Goal: Navigation & Orientation: Find specific page/section

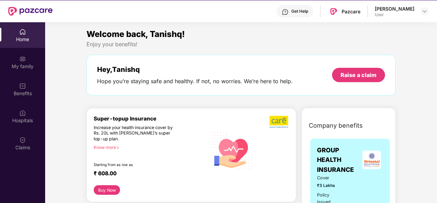
scroll to position [554, 0]
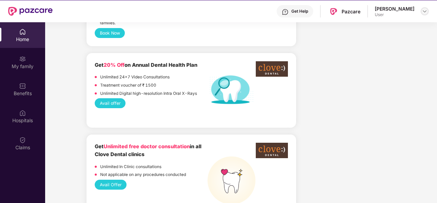
click at [424, 11] on img at bounding box center [424, 11] width 5 height 5
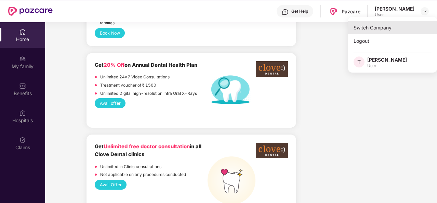
click at [389, 29] on div "Switch Company" at bounding box center [392, 27] width 89 height 13
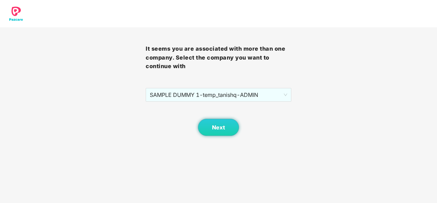
scroll to position [0, 0]
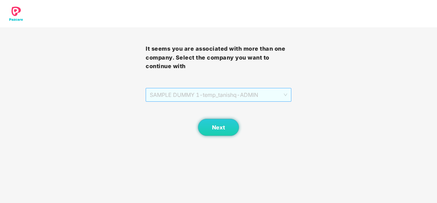
click at [255, 96] on span "SAMPLE DUMMY 1 - temp_tanishq - ADMIN" at bounding box center [219, 94] width 138 height 13
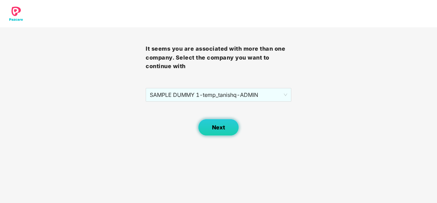
click at [220, 130] on span "Next" at bounding box center [218, 127] width 13 height 7
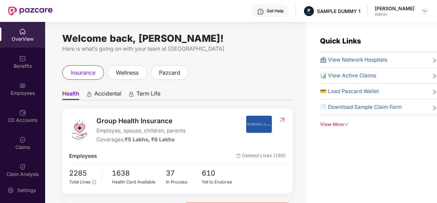
click at [276, 9] on div "Get Help" at bounding box center [275, 10] width 17 height 5
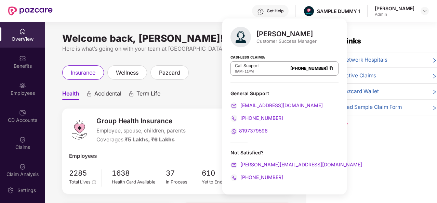
click at [208, 65] on div "insurance wellness pazcard" at bounding box center [177, 72] width 231 height 14
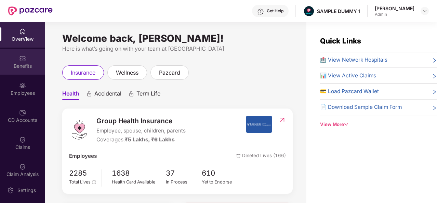
click at [20, 53] on div "Benefits" at bounding box center [22, 62] width 45 height 26
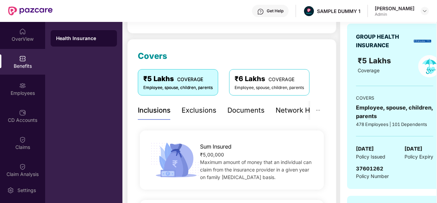
scroll to position [71, 0]
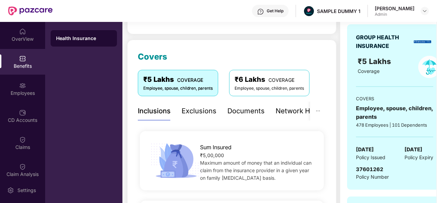
click at [206, 111] on div "Exclusions" at bounding box center [199, 111] width 35 height 11
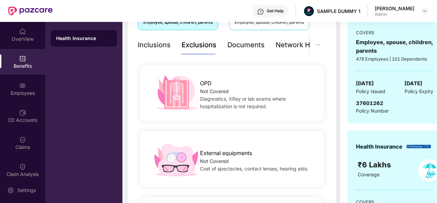
scroll to position [63, 0]
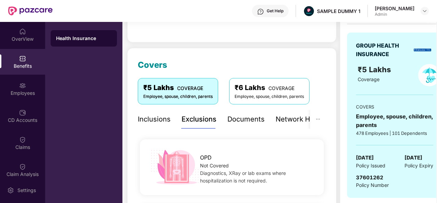
click at [248, 120] on div "Documents" at bounding box center [246, 119] width 37 height 11
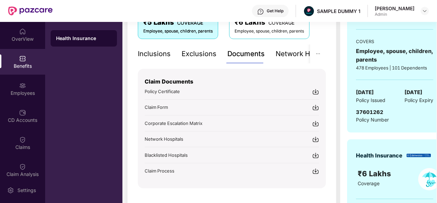
scroll to position [130, 0]
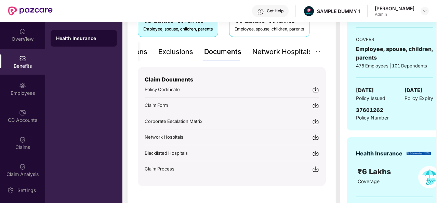
click at [293, 51] on div "Network Hospitals" at bounding box center [283, 52] width 60 height 11
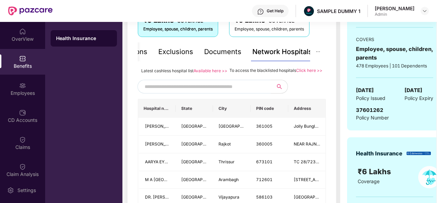
click at [196, 92] on input "text" at bounding box center [203, 86] width 117 height 10
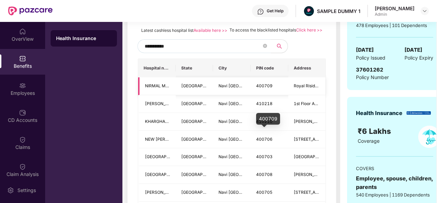
scroll to position [183, 0]
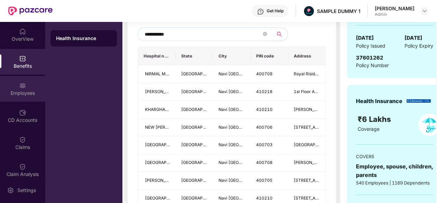
type input "**********"
click at [25, 84] on div "Employees" at bounding box center [22, 89] width 45 height 26
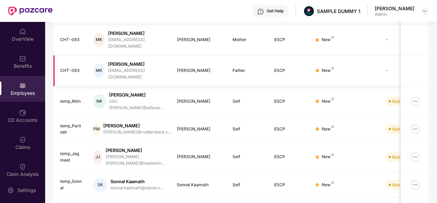
scroll to position [0, 0]
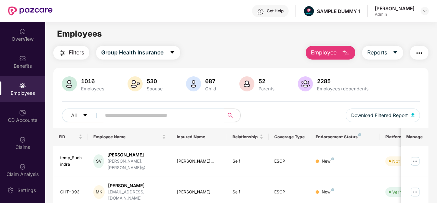
click at [346, 52] on img "button" at bounding box center [346, 53] width 8 height 8
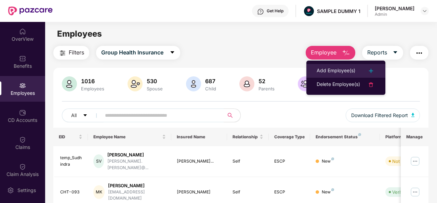
click at [344, 71] on div "Add Employee(s)" at bounding box center [336, 71] width 39 height 8
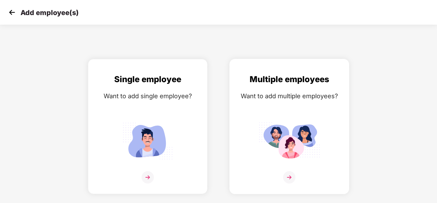
click at [291, 176] on img at bounding box center [289, 177] width 12 height 12
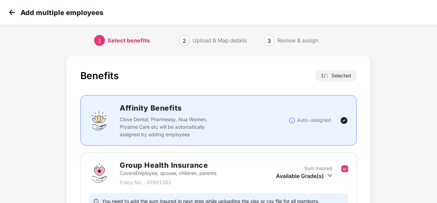
scroll to position [72, 0]
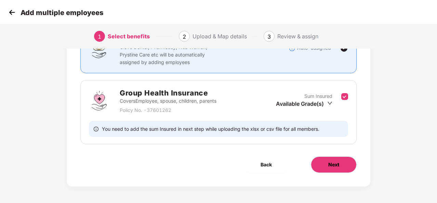
click at [341, 171] on button "Next" at bounding box center [334, 164] width 46 height 16
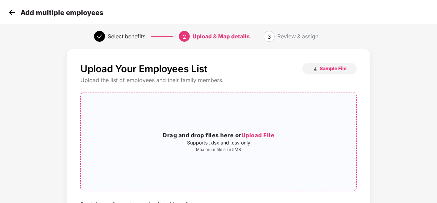
scroll to position [0, 0]
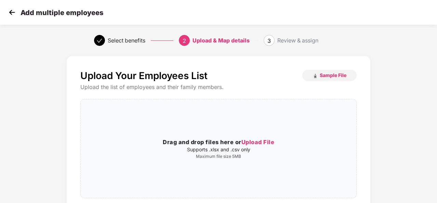
click at [10, 13] on img at bounding box center [12, 12] width 10 height 10
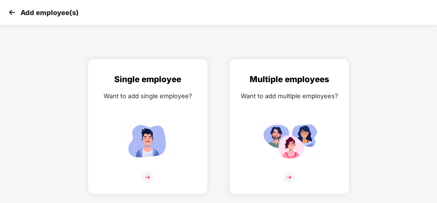
click at [13, 10] on img at bounding box center [12, 12] width 10 height 10
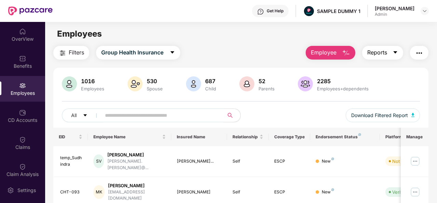
click at [395, 51] on icon "caret-down" at bounding box center [396, 52] width 4 height 2
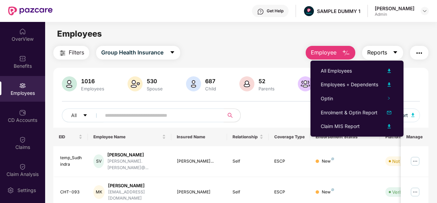
click at [395, 51] on icon "caret-down" at bounding box center [396, 52] width 4 height 2
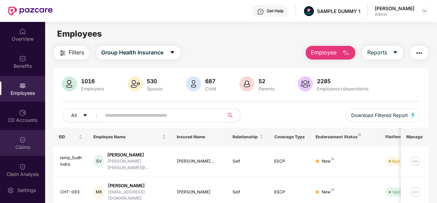
click at [27, 135] on div "Claims" at bounding box center [22, 143] width 45 height 26
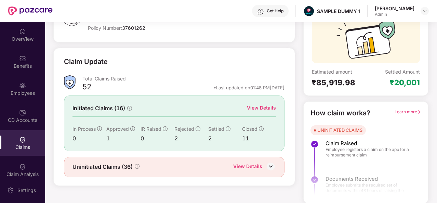
scroll to position [64, 0]
click at [267, 107] on div "View Details" at bounding box center [261, 108] width 29 height 8
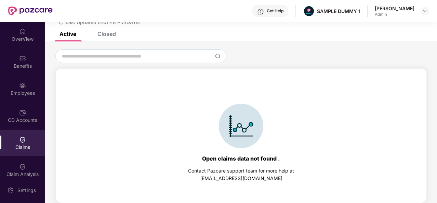
scroll to position [0, 0]
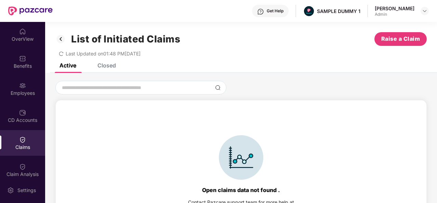
click at [106, 62] on div "List of Initiated Claims Raise a Claim Last Updated on 01:48 PM[DATE]" at bounding box center [241, 42] width 392 height 41
click at [107, 66] on div "Closed" at bounding box center [107, 65] width 18 height 7
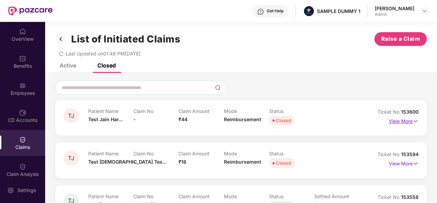
click at [411, 121] on p "View More" at bounding box center [404, 120] width 30 height 9
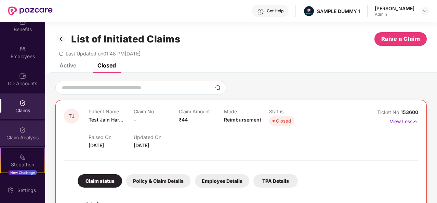
scroll to position [37, 0]
click at [24, 130] on img at bounding box center [22, 129] width 7 height 7
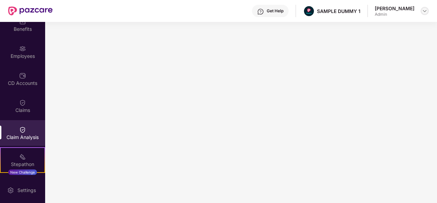
click at [424, 10] on img at bounding box center [424, 10] width 5 height 5
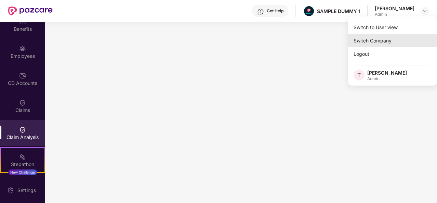
click at [374, 40] on div "Switch Company" at bounding box center [392, 40] width 89 height 13
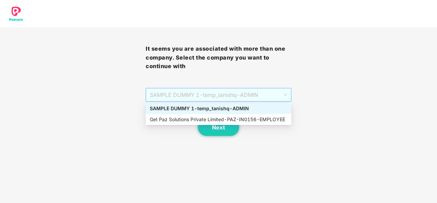
click at [262, 93] on span "SAMPLE DUMMY 1 - temp_tanishq - ADMIN" at bounding box center [219, 94] width 138 height 13
click at [230, 118] on div "Get Paz Solutions Private Limited - PAZ-IN0156 - EMPLOYEE" at bounding box center [219, 120] width 138 height 8
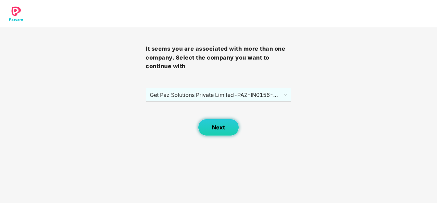
click at [215, 125] on span "Next" at bounding box center [218, 127] width 13 height 7
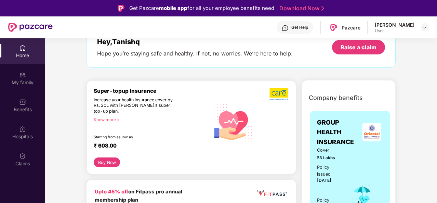
scroll to position [63, 0]
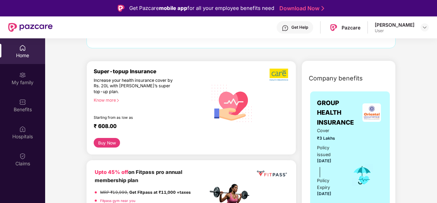
click at [423, 32] on div "[PERSON_NAME] User" at bounding box center [402, 28] width 54 height 12
click at [424, 28] on img at bounding box center [424, 27] width 5 height 5
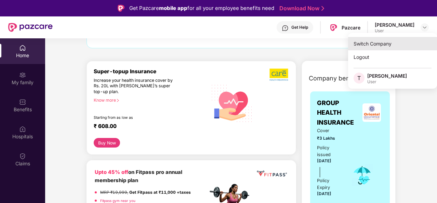
click at [385, 41] on div "Switch Company" at bounding box center [392, 43] width 89 height 13
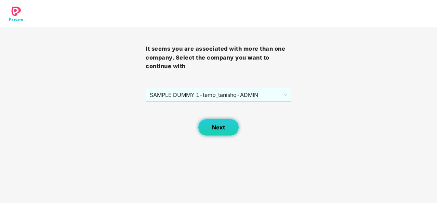
click at [216, 125] on span "Next" at bounding box center [218, 127] width 13 height 7
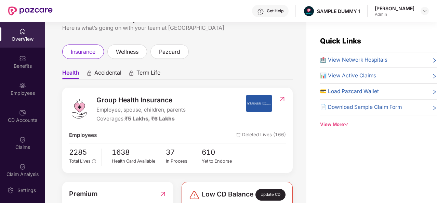
scroll to position [0, 0]
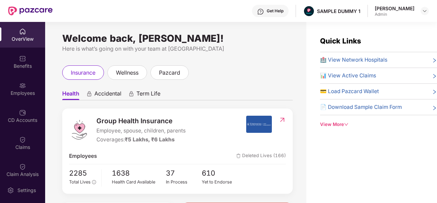
click at [275, 9] on div "Get Help" at bounding box center [275, 10] width 17 height 5
click at [25, 63] on div "Benefits" at bounding box center [22, 66] width 45 height 7
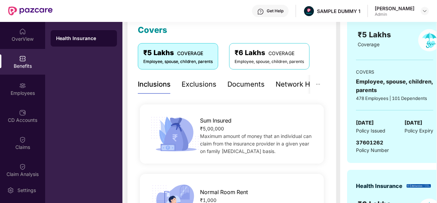
scroll to position [95, 0]
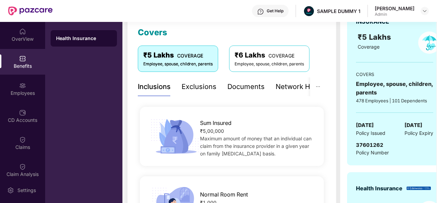
click at [197, 84] on div "Exclusions" at bounding box center [199, 86] width 35 height 11
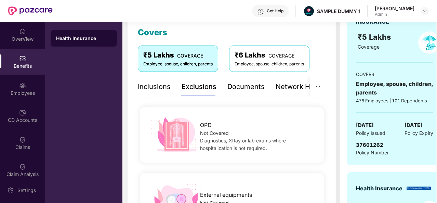
click at [248, 87] on div "Documents" at bounding box center [246, 86] width 37 height 11
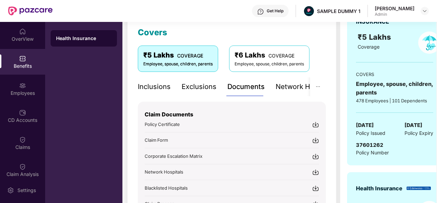
scroll to position [152, 0]
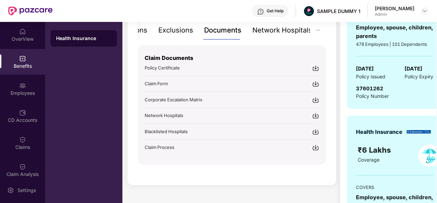
click at [291, 33] on div "Network Hospitals" at bounding box center [283, 30] width 60 height 11
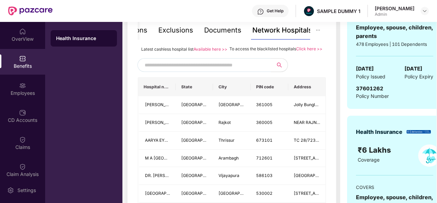
click at [193, 67] on input "text" at bounding box center [203, 65] width 117 height 10
click at [20, 93] on div "Employees" at bounding box center [22, 93] width 45 height 7
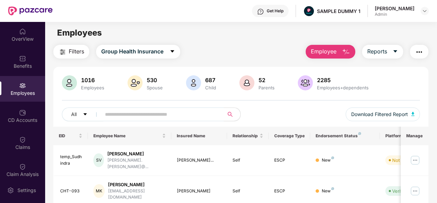
scroll to position [0, 0]
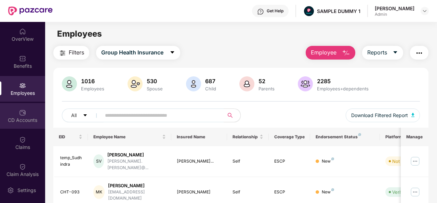
click at [26, 115] on div "CD Accounts" at bounding box center [22, 116] width 45 height 26
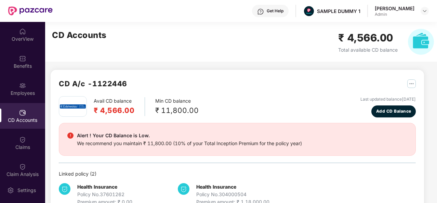
scroll to position [18, 0]
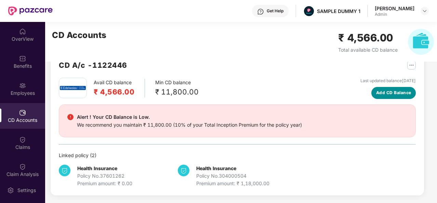
click at [397, 91] on span "Add CD Balance" at bounding box center [393, 93] width 35 height 7
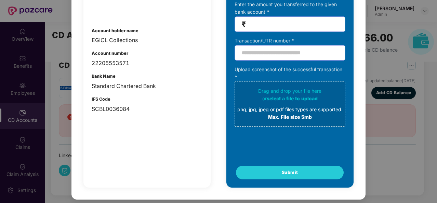
scroll to position [0, 0]
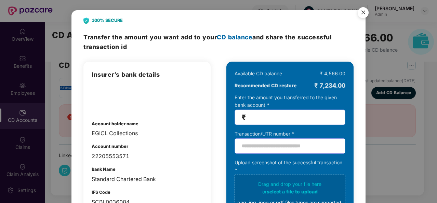
click at [361, 13] on img "Close" at bounding box center [363, 13] width 19 height 19
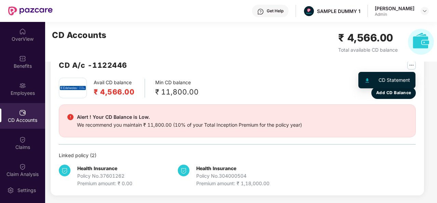
click at [411, 65] on img "button" at bounding box center [412, 65] width 9 height 9
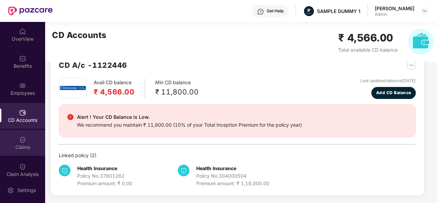
click at [17, 145] on div "Claims" at bounding box center [22, 147] width 45 height 7
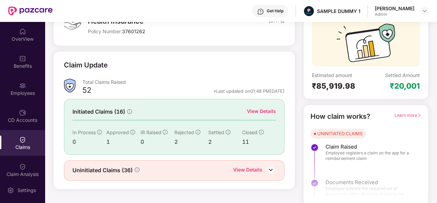
scroll to position [62, 0]
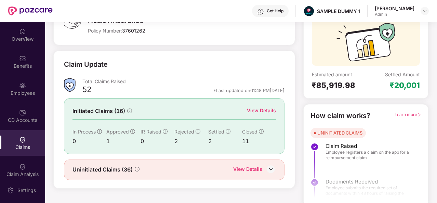
click at [262, 110] on div "View Details" at bounding box center [261, 111] width 29 height 8
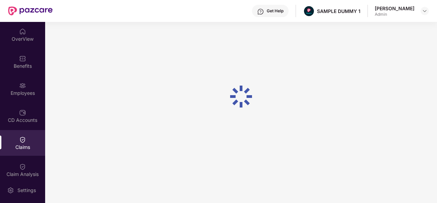
scroll to position [31, 0]
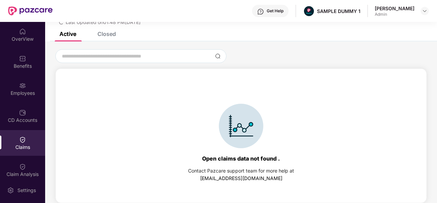
click at [105, 35] on div "Closed" at bounding box center [107, 33] width 18 height 7
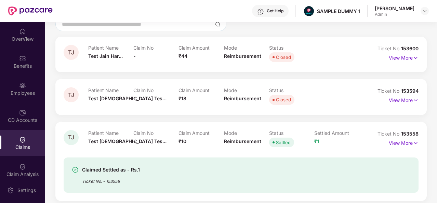
scroll to position [64, 0]
click at [407, 60] on p "View More" at bounding box center [404, 56] width 30 height 9
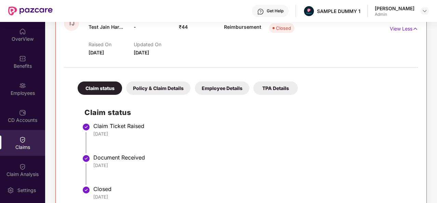
scroll to position [90, 0]
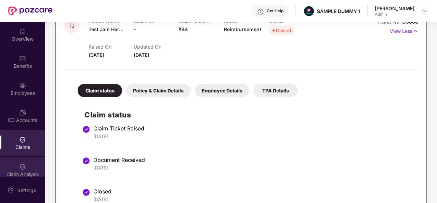
click at [18, 166] on div "Claim Analysis" at bounding box center [22, 170] width 45 height 26
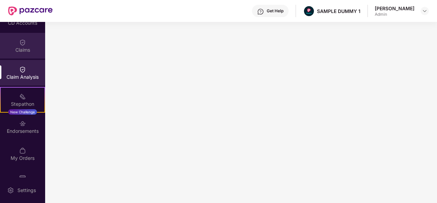
scroll to position [101, 0]
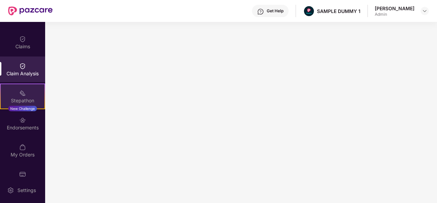
click at [22, 92] on img at bounding box center [22, 93] width 7 height 7
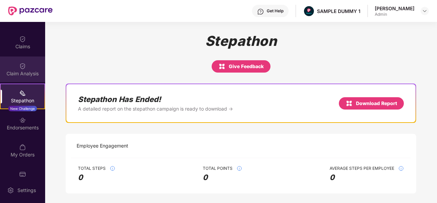
click at [26, 71] on div "Claim Analysis" at bounding box center [22, 73] width 45 height 7
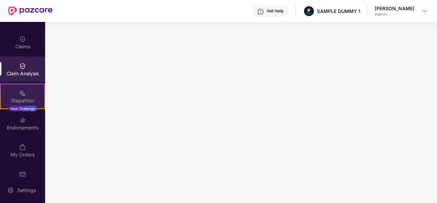
click at [32, 88] on div "Stepathon New Challenge" at bounding box center [22, 97] width 45 height 26
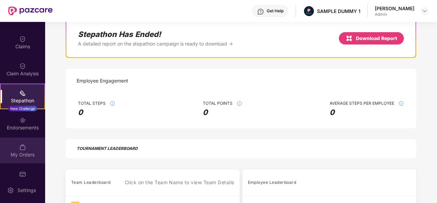
scroll to position [62, 0]
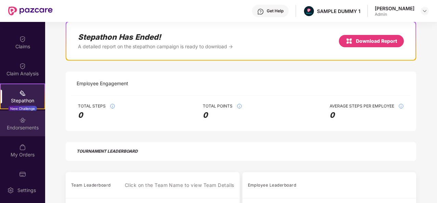
click at [14, 129] on div "Endorsements" at bounding box center [22, 127] width 45 height 7
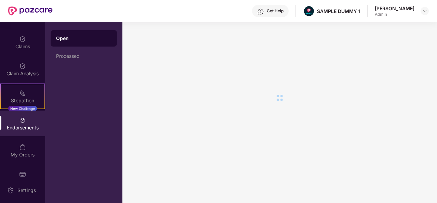
scroll to position [0, 0]
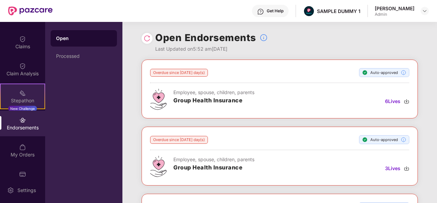
click at [25, 96] on div "Stepathon New Challenge" at bounding box center [22, 97] width 45 height 26
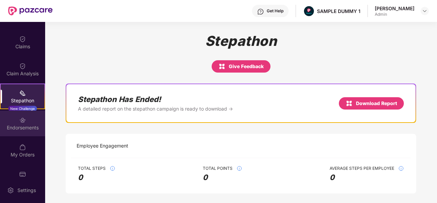
click at [26, 124] on div "Endorsements" at bounding box center [22, 127] width 45 height 7
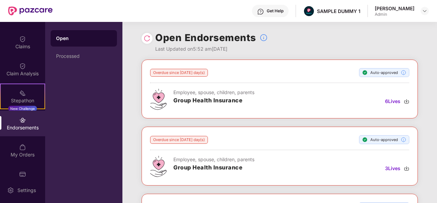
scroll to position [46, 0]
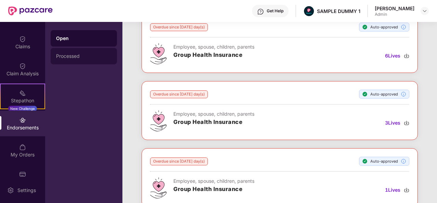
click at [88, 54] on div "Processed" at bounding box center [83, 55] width 55 height 5
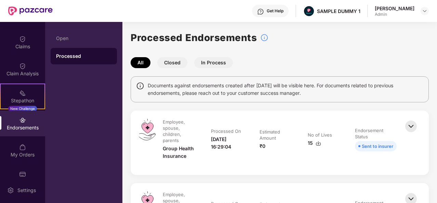
scroll to position [18, 0]
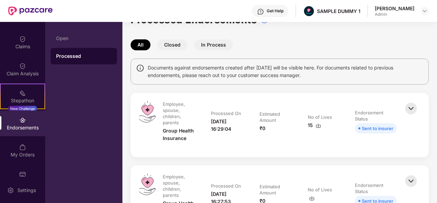
click at [410, 108] on img at bounding box center [411, 108] width 15 height 15
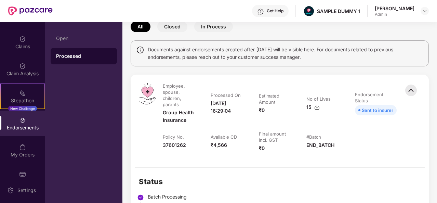
scroll to position [36, 0]
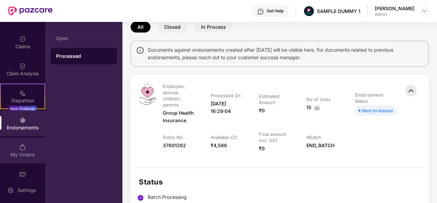
click at [3, 145] on div "My Orders" at bounding box center [22, 151] width 45 height 26
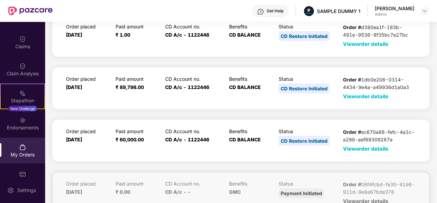
scroll to position [0, 0]
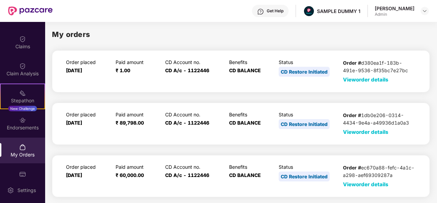
click at [373, 81] on span "View order details" at bounding box center [366, 79] width 46 height 7
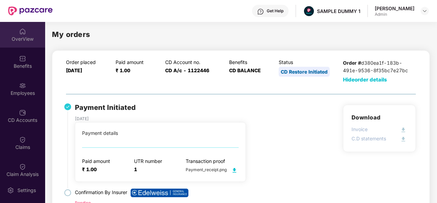
click at [21, 34] on img at bounding box center [22, 31] width 7 height 7
